Goal: Task Accomplishment & Management: Manage account settings

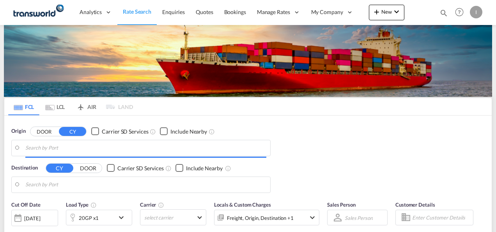
type input "Mundra, INMUN"
type input "[GEOGRAPHIC_DATA], [GEOGRAPHIC_DATA]"
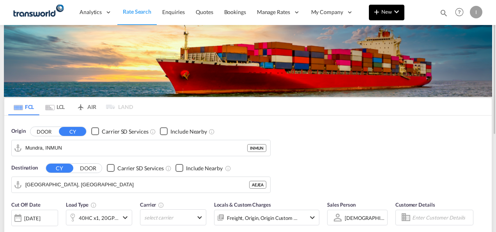
click at [391, 19] on button "New" at bounding box center [387, 13] width 36 height 16
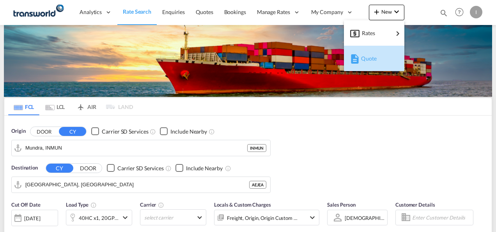
click at [368, 60] on span "Quote" at bounding box center [365, 59] width 9 height 16
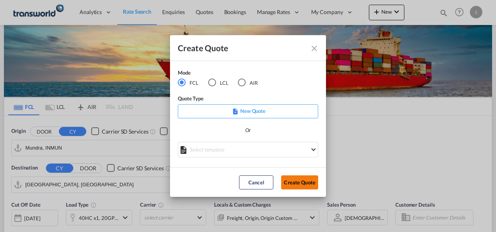
click at [287, 183] on button "Create Quote" at bounding box center [299, 182] width 37 height 14
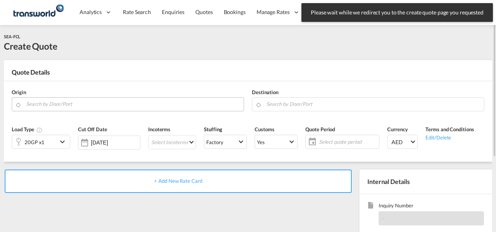
click at [149, 102] on input "Search by Door/Port" at bounding box center [133, 104] width 214 height 14
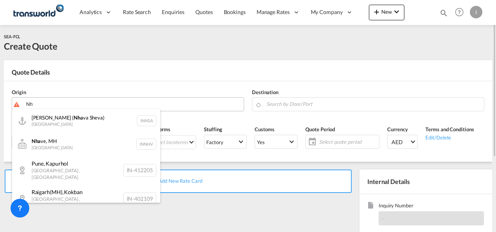
type input "N"
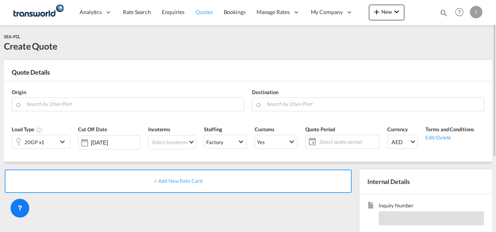
click at [200, 19] on link "Quotes" at bounding box center [204, 12] width 28 height 25
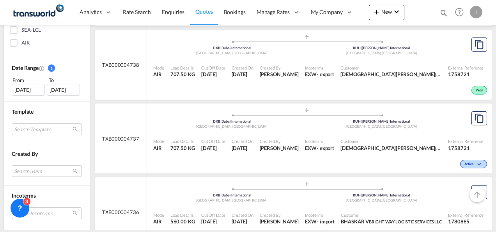
scroll to position [249, 0]
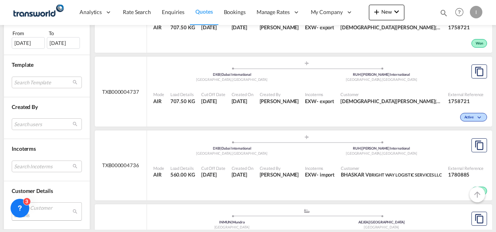
click at [50, 204] on md-select "Search Customer Details user name user [PERSON_NAME] [PERSON_NAME][EMAIL_ADDRES…" at bounding box center [47, 211] width 70 height 18
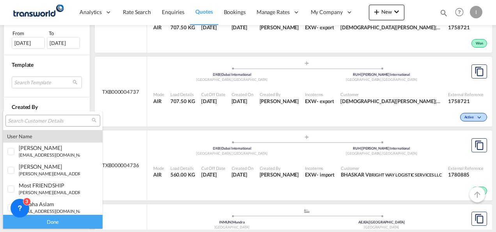
click at [25, 116] on div at bounding box center [52, 121] width 95 height 12
click at [23, 121] on input "search" at bounding box center [50, 120] width 84 height 7
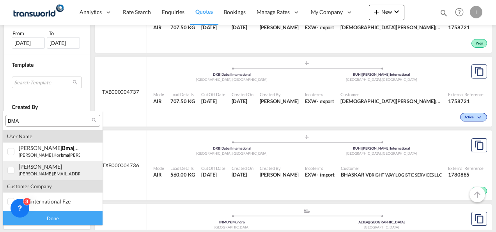
type input "BMA"
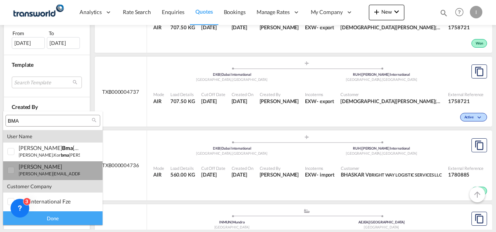
click at [43, 169] on div "[PERSON_NAME]" at bounding box center [49, 166] width 61 height 7
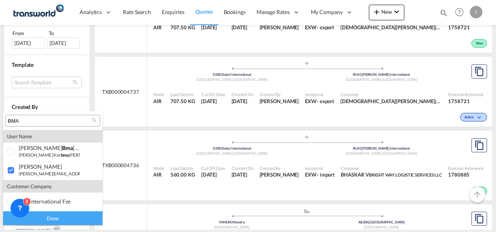
click at [47, 217] on div "Done" at bounding box center [52, 218] width 99 height 14
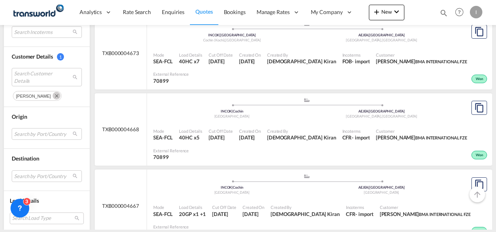
scroll to position [687, 0]
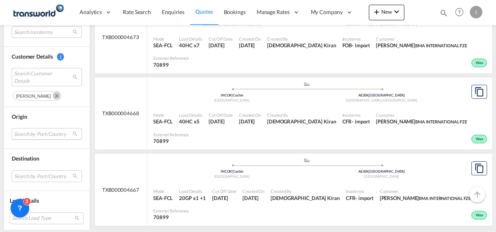
click at [53, 136] on md-select "Search by Port/Country JPNIC nichinan [GEOGRAPHIC_DATA] AEAMF mussafah [GEOGRAP…" at bounding box center [47, 134] width 70 height 12
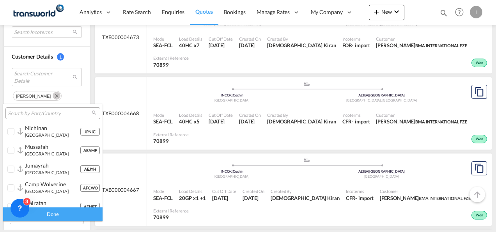
click at [35, 115] on input "search" at bounding box center [50, 113] width 84 height 7
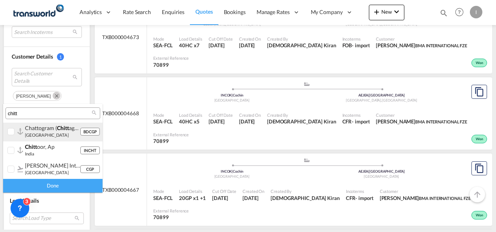
type input "chitt"
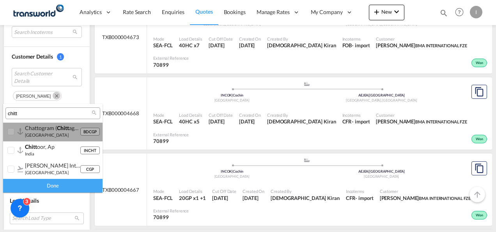
click at [36, 134] on small "[GEOGRAPHIC_DATA]" at bounding box center [47, 134] width 44 height 5
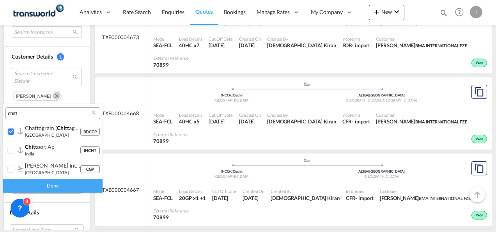
click at [55, 187] on div "Done" at bounding box center [52, 186] width 99 height 14
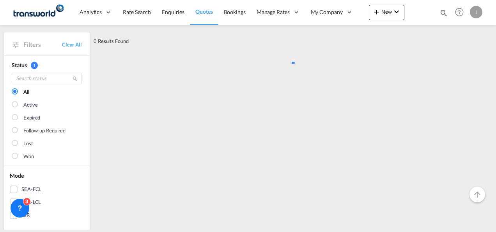
scroll to position [0, 0]
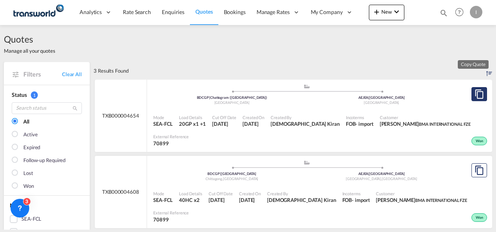
click at [475, 93] on md-icon "assets/icons/custom/copyQuote.svg" at bounding box center [479, 93] width 9 height 9
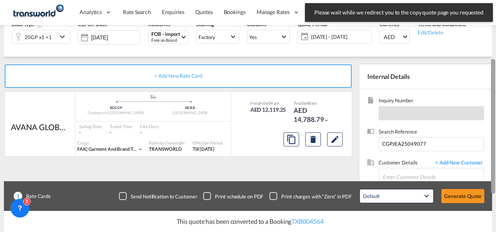
drag, startPoint x: 495, startPoint y: 96, endPoint x: 495, endPoint y: 158, distance: 62.0
click at [495, 158] on div at bounding box center [496, 113] width 2 height 229
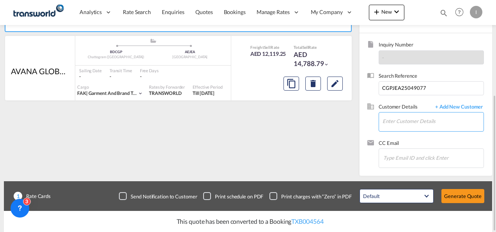
click at [394, 123] on input "Enter Customer Details" at bounding box center [433, 121] width 101 height 18
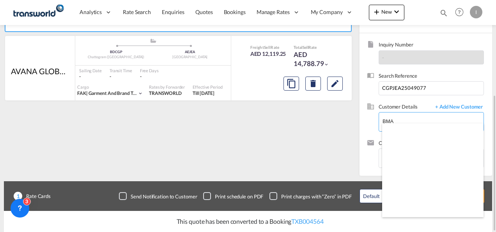
click at [407, 120] on body "Analytics Reports Dashboard Rate Search Enquiries Quotes Bookings" at bounding box center [248, 116] width 496 height 232
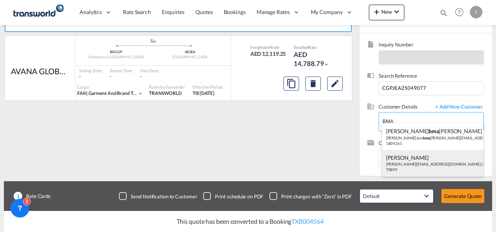
click at [410, 165] on div "[PERSON_NAME] [EMAIL_ADDRESS][DOMAIN_NAME] | BMA INTERNATIONAL FZE | 70899" at bounding box center [433, 163] width 102 height 27
type input "BMA INTERNATIONAL FZE, [PERSON_NAME], [PERSON_NAME][EMAIL_ADDRESS][DOMAIN_NAME]"
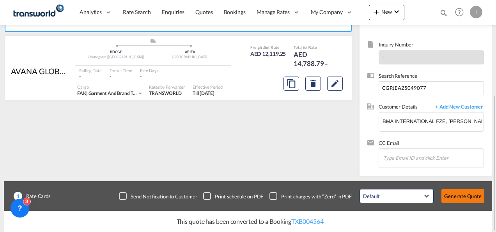
click at [460, 194] on button "Generate Quote" at bounding box center [463, 196] width 43 height 14
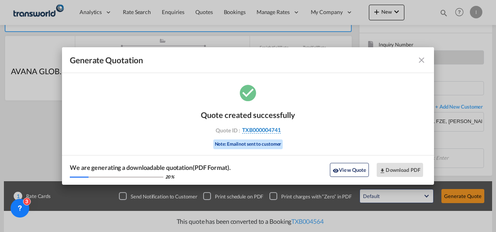
click at [249, 131] on span "TXB000004741" at bounding box center [261, 129] width 39 height 7
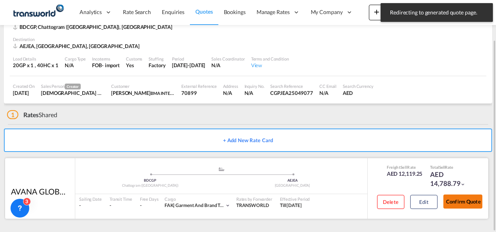
click at [459, 208] on button "Confirm Quote" at bounding box center [463, 201] width 39 height 14
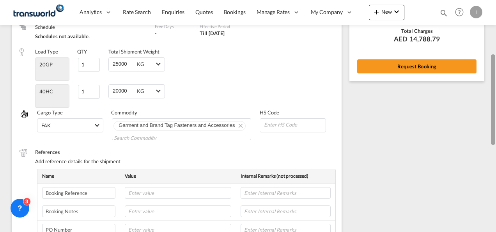
scroll to position [130, 0]
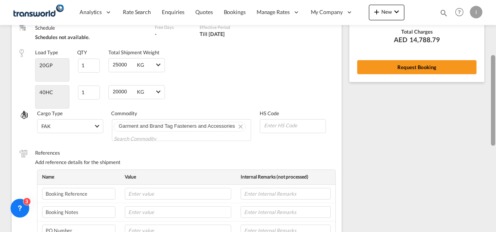
drag, startPoint x: 495, startPoint y: 167, endPoint x: 497, endPoint y: 81, distance: 86.6
click at [496, 81] on html "Analytics Reports Dashboard Rate Search Enquiries Quotes" at bounding box center [248, 116] width 496 height 232
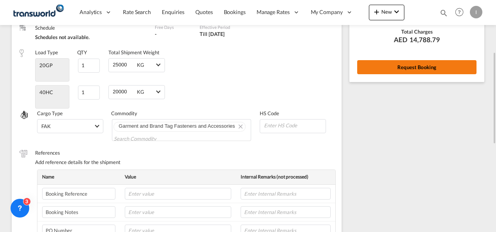
click at [409, 67] on button "Request Booking" at bounding box center [416, 67] width 119 height 14
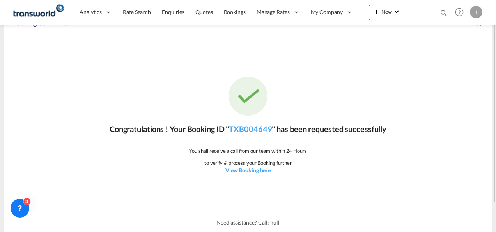
scroll to position [0, 0]
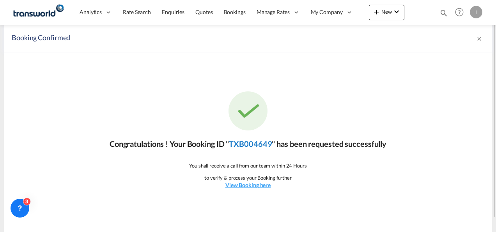
click at [260, 140] on link "TXB004649" at bounding box center [250, 143] width 43 height 9
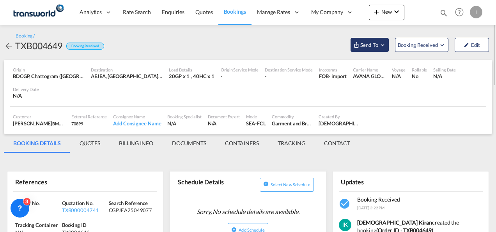
click at [378, 45] on span "Send To" at bounding box center [370, 45] width 20 height 8
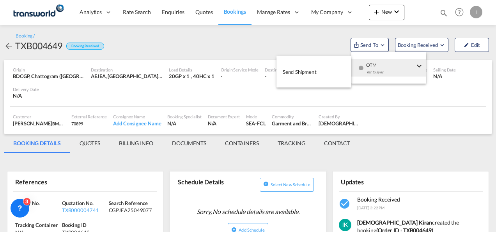
click at [336, 74] on button "Send Shipment" at bounding box center [314, 72] width 75 height 18
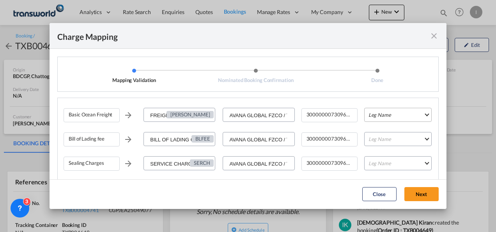
click at [380, 116] on md-select "Leg Name HANDLING ORIGIN VESSEL HANDLING DESTINATION OTHERS TL PICK UP CUSTOMS …" at bounding box center [397, 115] width 67 height 14
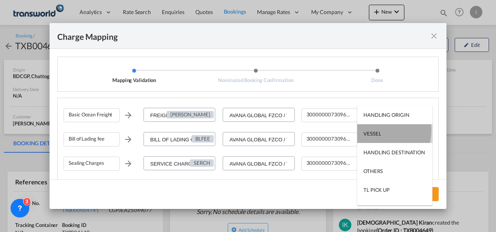
click at [379, 130] on div "VESSEL" at bounding box center [373, 133] width 18 height 7
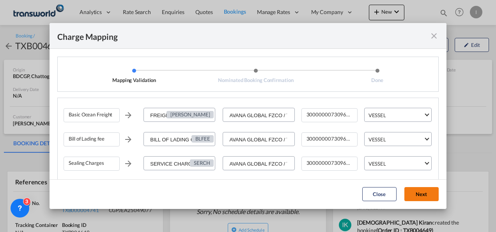
click at [418, 194] on button "Next" at bounding box center [422, 194] width 34 height 14
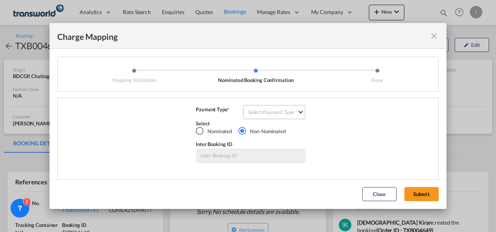
click at [277, 112] on md-select "Select Payment Type COLLECT PREPAID" at bounding box center [274, 112] width 62 height 14
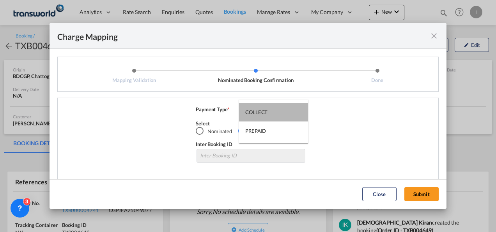
click at [277, 112] on md-option "COLLECT" at bounding box center [273, 112] width 69 height 19
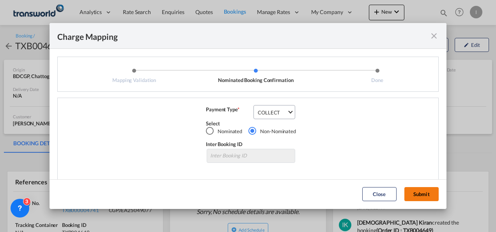
click at [417, 197] on button "Submit" at bounding box center [422, 194] width 34 height 14
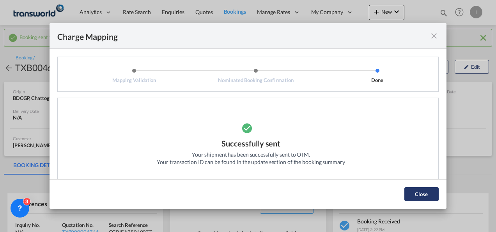
click at [417, 197] on button "Close" at bounding box center [422, 194] width 34 height 14
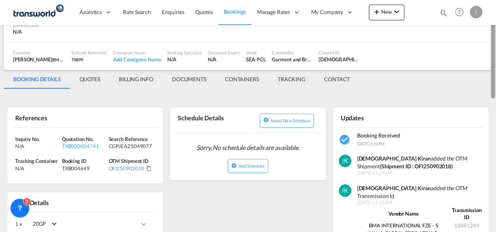
scroll to position [96, 0]
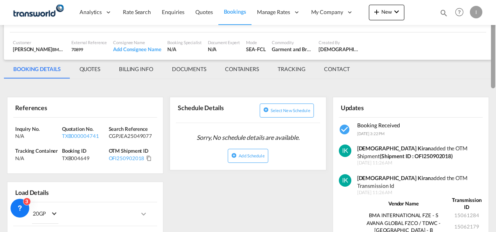
drag, startPoint x: 494, startPoint y: 44, endPoint x: 494, endPoint y: 77, distance: 33.6
click at [494, 77] on div at bounding box center [493, 47] width 4 height 81
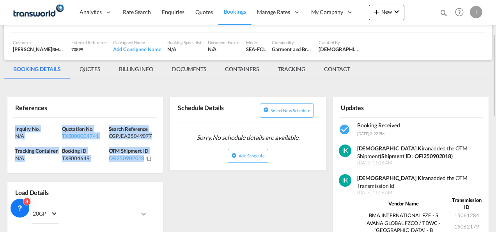
drag, startPoint x: 154, startPoint y: 165, endPoint x: 6, endPoint y: 126, distance: 152.6
copy div "Inquiry No. N/A Quotation No. TXB000004741 Search Reference CGPJEA25049077 Trac…"
click at [80, 137] on div "TXB000004741" at bounding box center [84, 135] width 45 height 7
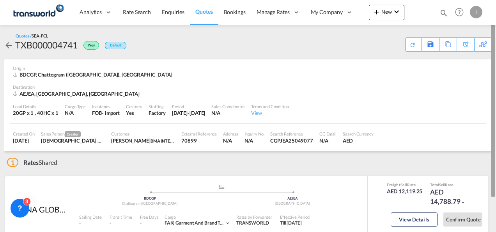
drag, startPoint x: 494, startPoint y: 100, endPoint x: 493, endPoint y: 36, distance: 64.0
click at [493, 36] on div at bounding box center [493, 99] width 4 height 195
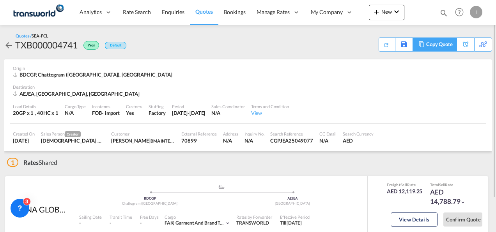
click at [424, 43] on md-icon at bounding box center [421, 44] width 9 height 6
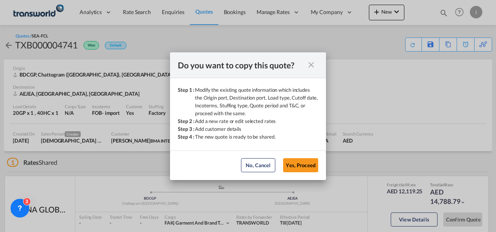
click at [307, 156] on md-dialog-actions "No, Cancel Yes, Proceed No, Cancel Yes, Proceed" at bounding box center [248, 165] width 156 height 30
click at [302, 169] on button "Yes, Proceed" at bounding box center [300, 165] width 35 height 14
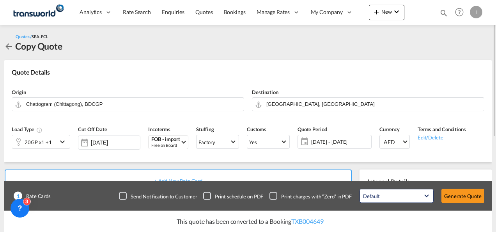
click at [55, 137] on div "20GP x1 +1" at bounding box center [34, 141] width 45 height 13
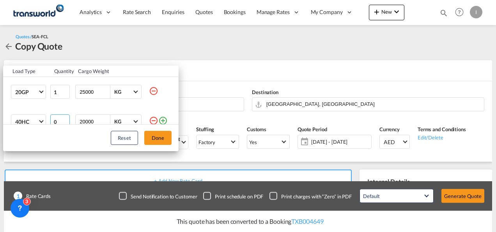
click at [63, 119] on input "0" at bounding box center [60, 121] width 20 height 14
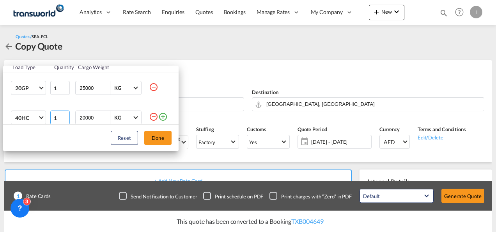
click at [62, 117] on input "1" at bounding box center [60, 117] width 20 height 14
type input "2"
click at [62, 117] on input "2" at bounding box center [60, 117] width 20 height 14
click at [165, 142] on button "Done" at bounding box center [157, 138] width 27 height 14
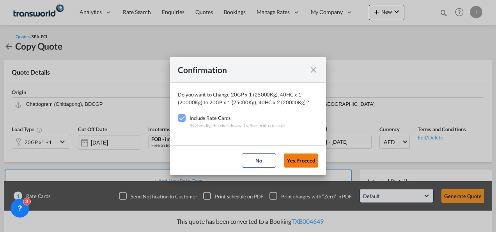
click at [288, 162] on button "Yes,Proceed" at bounding box center [301, 160] width 34 height 14
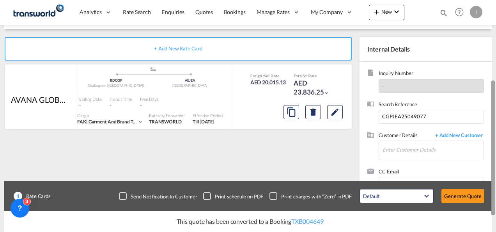
scroll to position [133, 0]
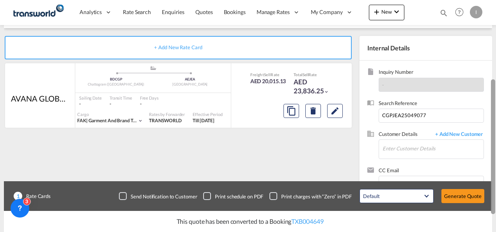
drag, startPoint x: 492, startPoint y: 108, endPoint x: 495, endPoint y: 186, distance: 78.1
click at [495, 186] on div at bounding box center [493, 146] width 4 height 135
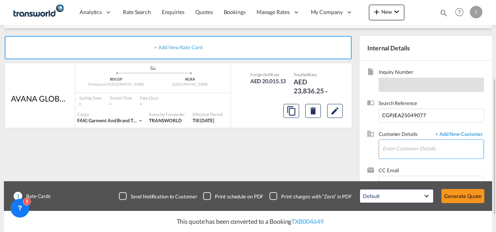
click at [403, 144] on input "Enter Customer Details" at bounding box center [433, 149] width 101 height 18
click at [400, 105] on span "Search Reference" at bounding box center [431, 103] width 105 height 9
click at [397, 116] on input "CGPJEA25049077" at bounding box center [431, 115] width 105 height 14
paste input "51226"
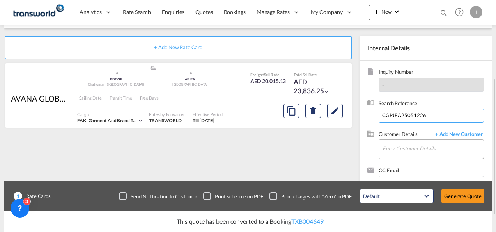
type input "CGPJEA25051226"
click at [398, 146] on input "Enter Customer Details" at bounding box center [433, 149] width 101 height 18
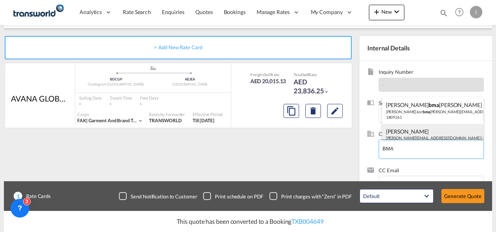
click at [400, 131] on div "[PERSON_NAME] [EMAIL_ADDRESS][DOMAIN_NAME] | BMA INTERNATIONAL FZE | 70899" at bounding box center [433, 137] width 102 height 27
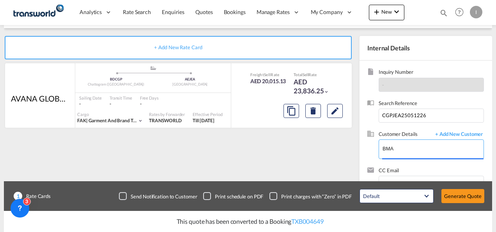
type input "BMA INTERNATIONAL FZE, [PERSON_NAME], [PERSON_NAME][EMAIL_ADDRESS][DOMAIN_NAME]"
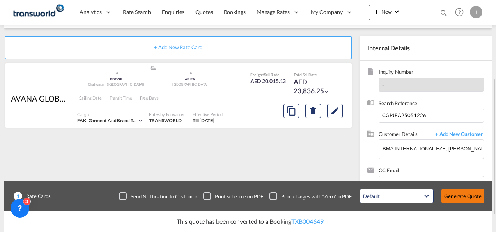
click at [455, 193] on button "Generate Quote" at bounding box center [463, 196] width 43 height 14
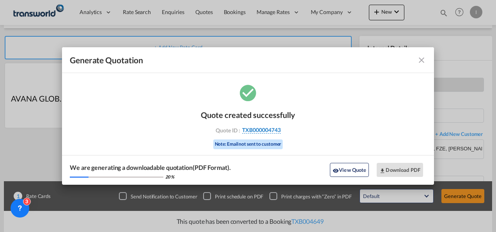
click at [243, 131] on span "TXB000004743" at bounding box center [261, 129] width 39 height 7
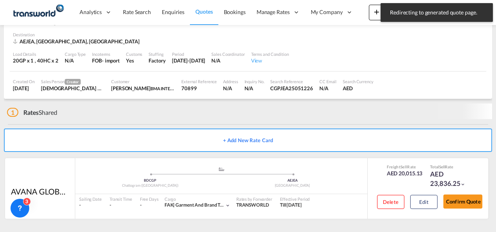
scroll to position [48, 0]
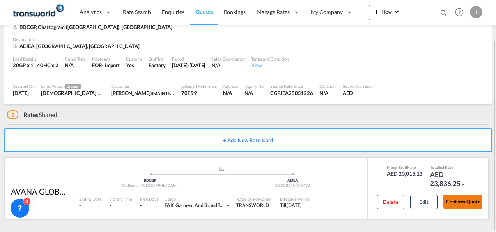
click at [458, 204] on button "Confirm Quote" at bounding box center [463, 201] width 39 height 14
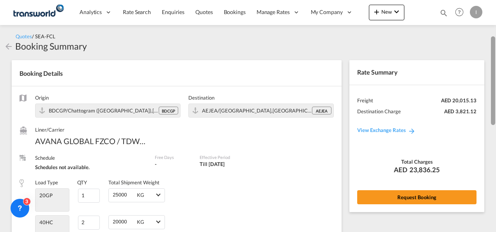
drag, startPoint x: 493, startPoint y: 180, endPoint x: 448, endPoint y: 40, distance: 147.2
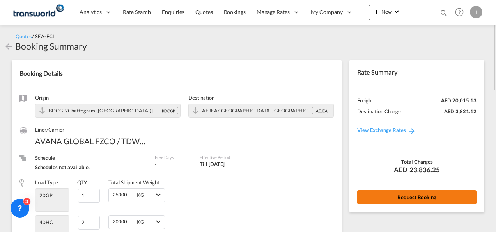
drag, startPoint x: 448, startPoint y: 40, endPoint x: 392, endPoint y: 197, distance: 166.0
click at [392, 197] on button "Request Booking" at bounding box center [416, 197] width 119 height 14
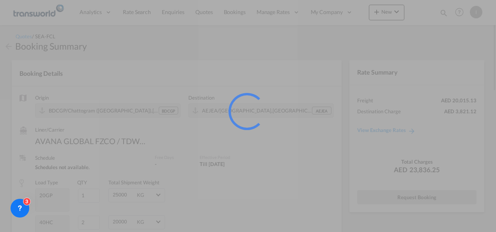
click at [392, 197] on div at bounding box center [248, 116] width 496 height 232
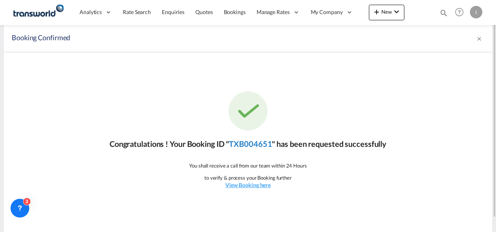
click at [250, 142] on link "TXB004651" at bounding box center [250, 143] width 43 height 9
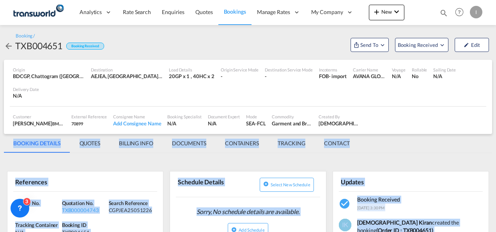
drag, startPoint x: 495, startPoint y: 71, endPoint x: 496, endPoint y: 131, distance: 60.5
click at [496, 131] on html "Analytics Reports Dashboard Rate Search Enquiries Quotes" at bounding box center [248, 116] width 496 height 232
click at [363, 44] on span "Send To" at bounding box center [370, 45] width 20 height 8
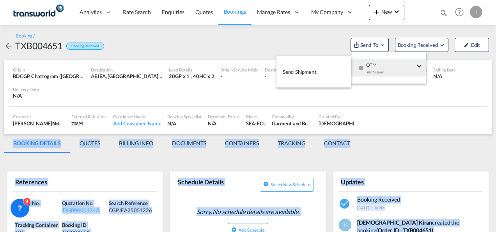
click at [371, 67] on div "Yet to sync" at bounding box center [390, 74] width 48 height 16
click at [314, 72] on span "Send Shipment" at bounding box center [300, 72] width 34 height 12
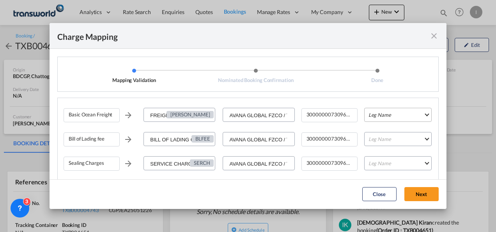
click at [397, 119] on md-select "Leg Name HANDLING ORIGIN VESSEL HANDLING DESTINATION OTHERS TL PICK UP CUSTOMS …" at bounding box center [397, 115] width 67 height 14
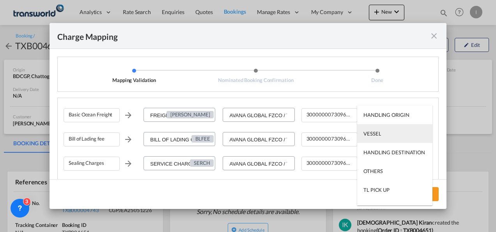
click at [385, 135] on md-option "VESSEL" at bounding box center [394, 133] width 75 height 19
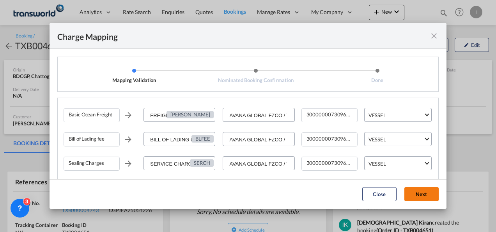
click at [421, 195] on button "Next" at bounding box center [422, 194] width 34 height 14
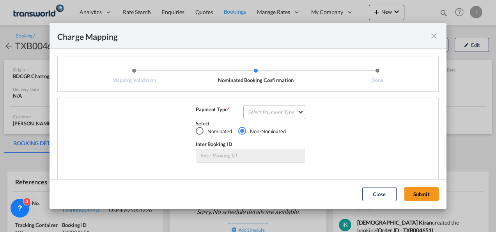
click at [267, 110] on md-select "Select Payment Type COLLECT PREPAID" at bounding box center [274, 112] width 62 height 14
click at [267, 110] on div "COLLECT" at bounding box center [256, 111] width 22 height 7
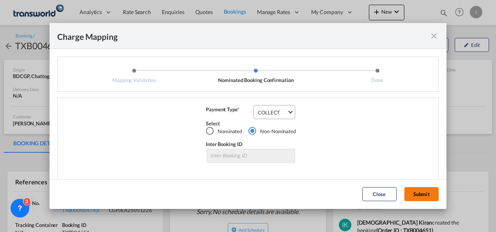
click at [410, 190] on button "Submit" at bounding box center [422, 194] width 34 height 14
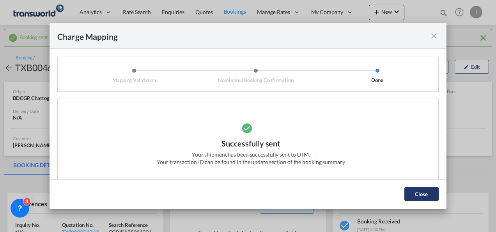
click at [410, 195] on button "Close" at bounding box center [422, 194] width 34 height 14
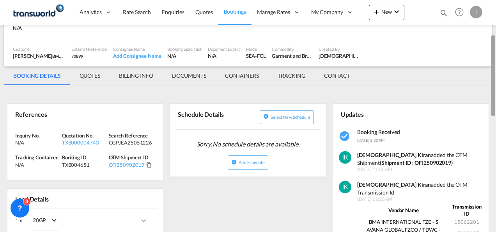
scroll to position [91, 0]
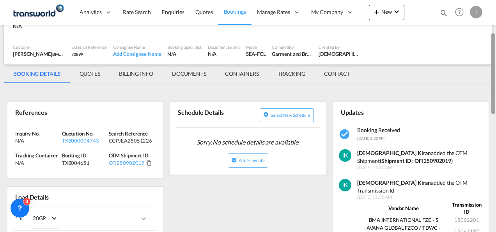
drag, startPoint x: 493, startPoint y: 70, endPoint x: 494, endPoint y: 102, distance: 32.0
click at [494, 102] on div at bounding box center [493, 73] width 4 height 81
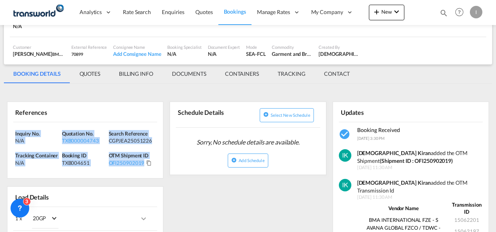
drag, startPoint x: 152, startPoint y: 169, endPoint x: -2, endPoint y: 122, distance: 160.6
click at [0, 122] on html "Analytics Reports Dashboard Rate Search Enquiries Quotes" at bounding box center [248, 116] width 496 height 232
copy div "Inquiry No. N/A Quotation No. TXB000004743 Search Reference CGPJEA25051226 Trac…"
